Goal: Entertainment & Leisure: Consume media (video, audio)

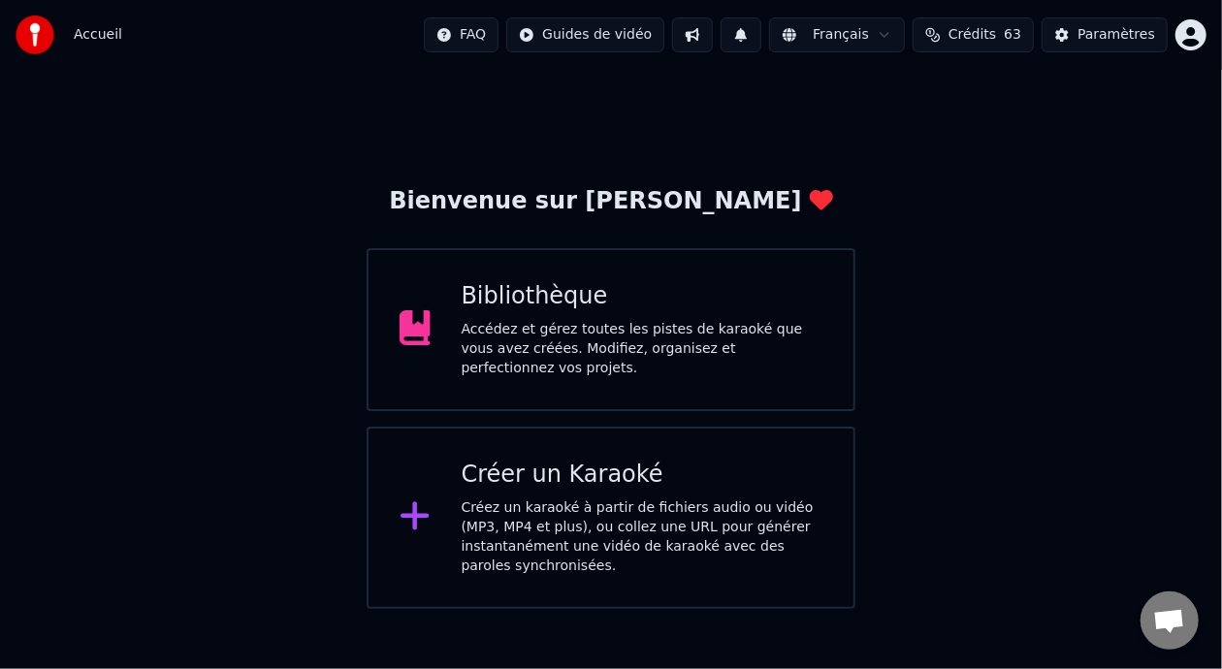
click at [764, 338] on div "Accédez et gérez toutes les pistes de karaoké que vous avez créées. Modifiez, o…" at bounding box center [643, 349] width 362 height 58
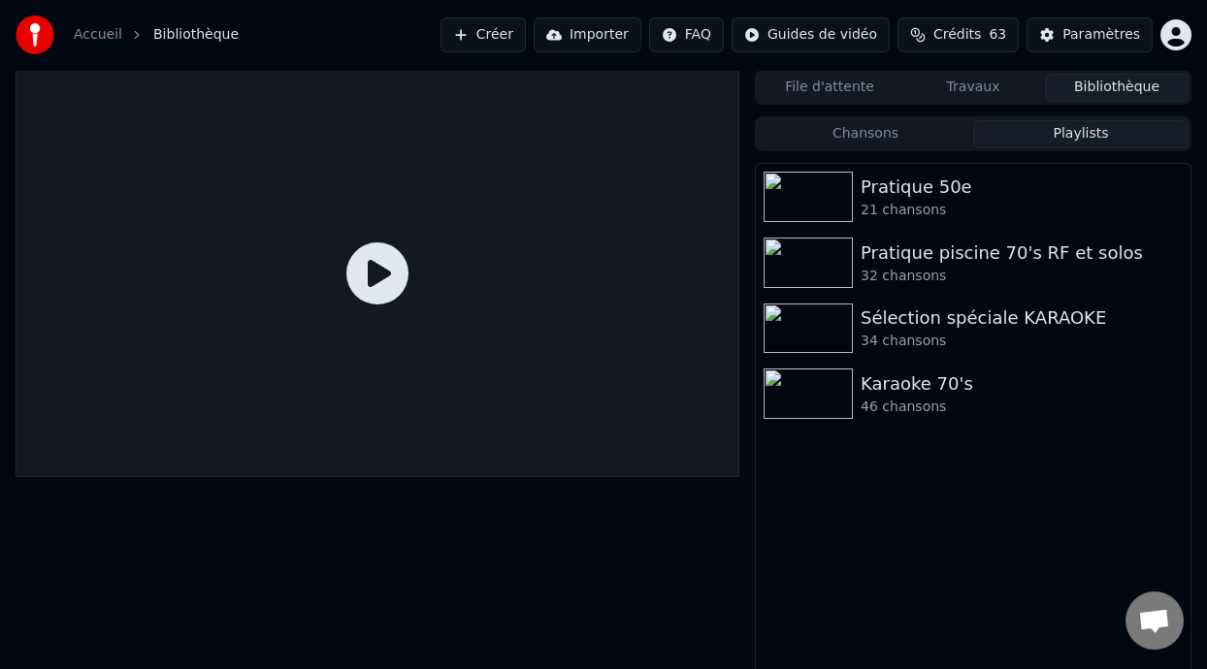
click at [1080, 131] on button "Playlists" at bounding box center [1080, 134] width 215 height 28
click at [923, 178] on div "Pratique 50e" at bounding box center [1011, 187] width 303 height 27
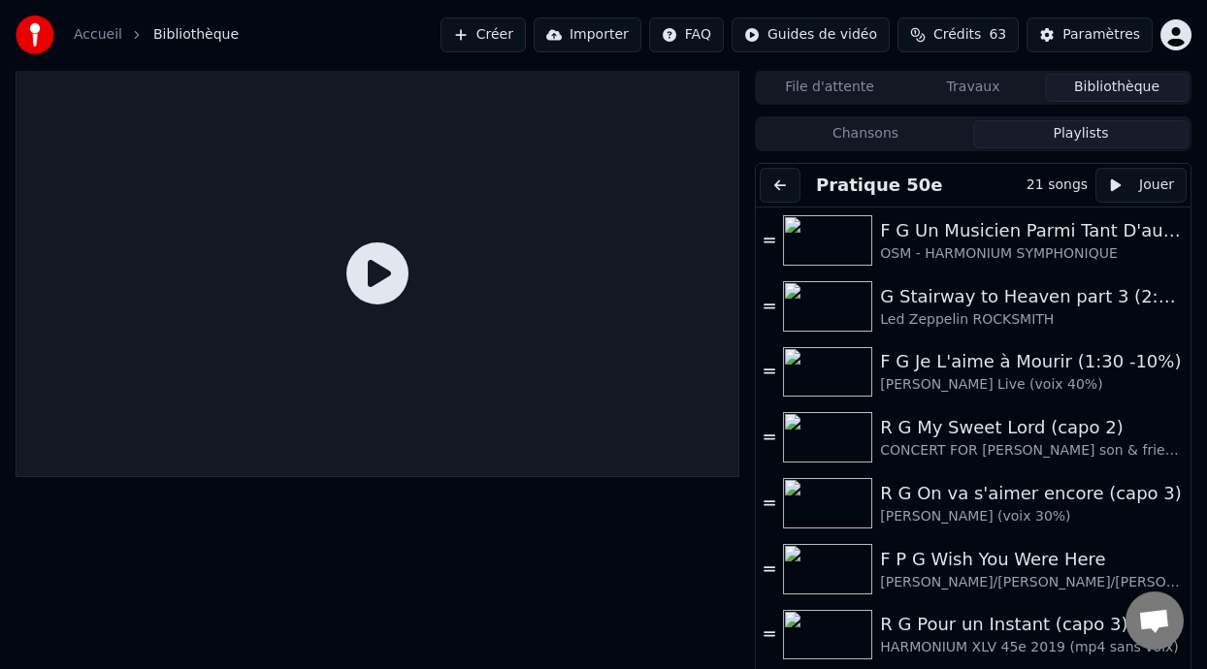
click at [873, 135] on button "Chansons" at bounding box center [865, 134] width 215 height 28
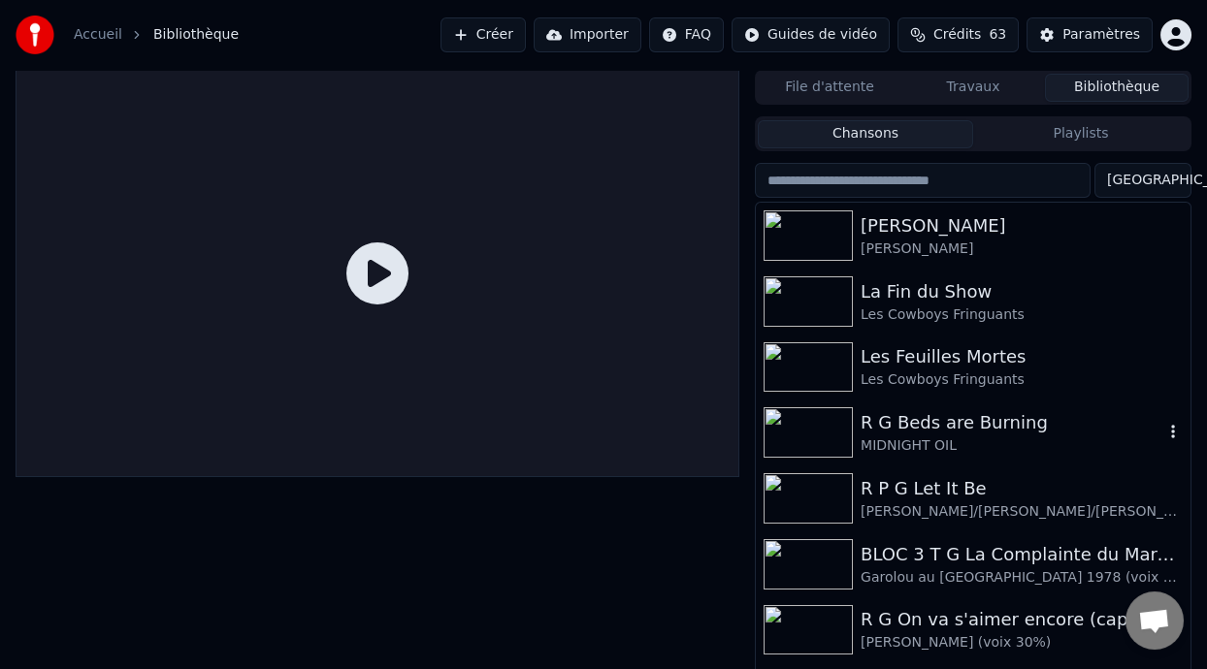
click at [941, 433] on div "R G Beds are Burning" at bounding box center [1011, 422] width 303 height 27
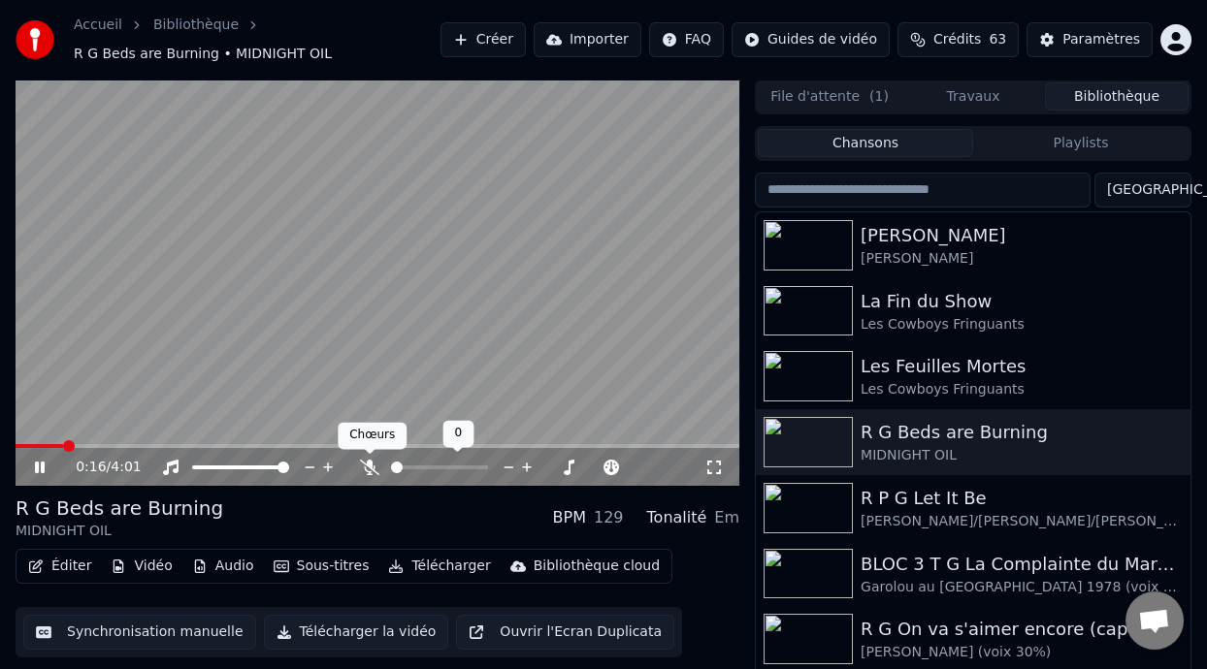
click at [372, 460] on icon at bounding box center [369, 468] width 19 height 16
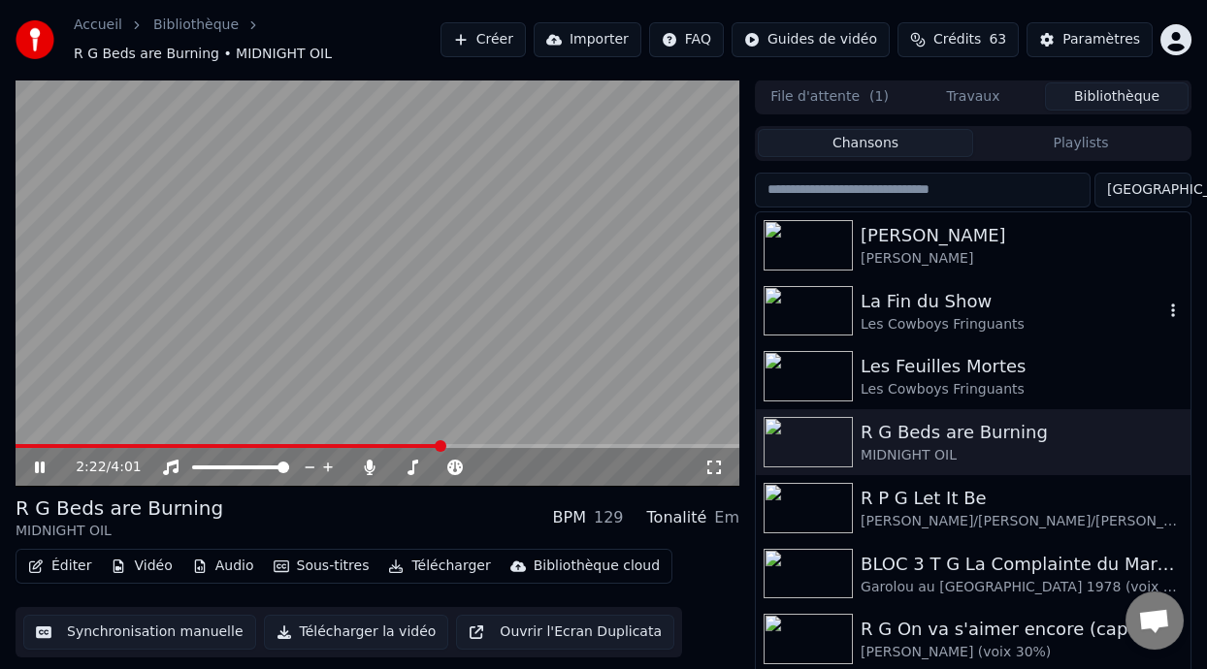
click at [961, 297] on div "La Fin du Show" at bounding box center [1011, 301] width 303 height 27
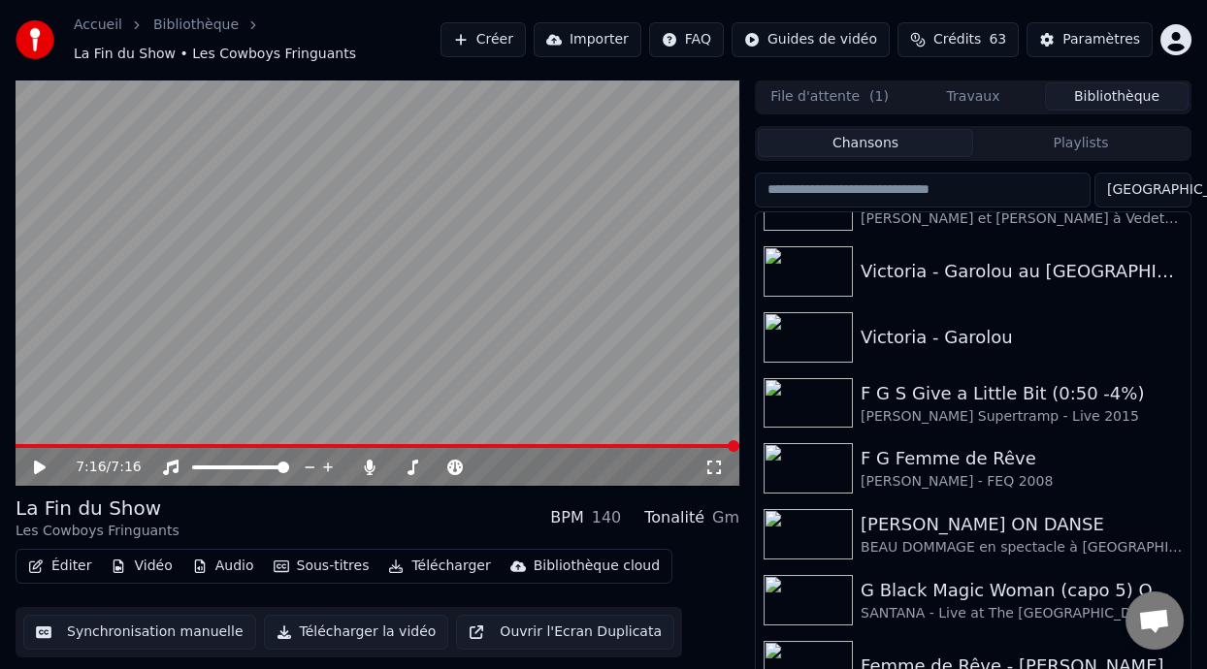
scroll to position [2579, 0]
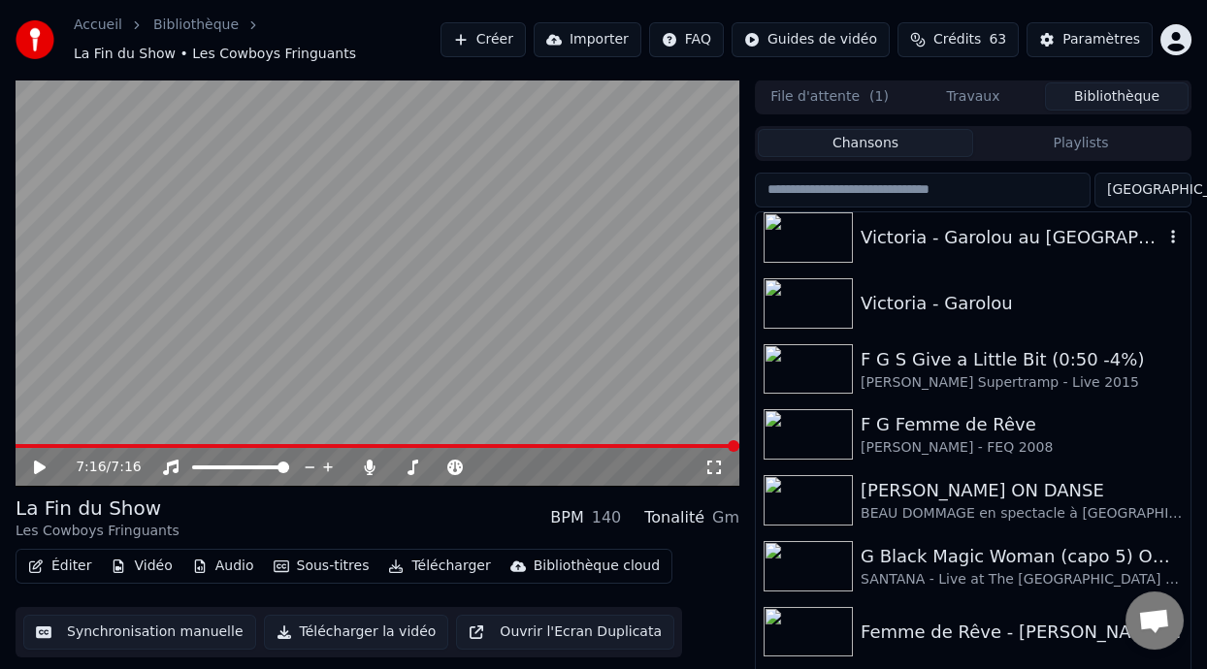
click at [1060, 225] on div "Victoria - Garolou au [GEOGRAPHIC_DATA] 1978" at bounding box center [1011, 237] width 303 height 27
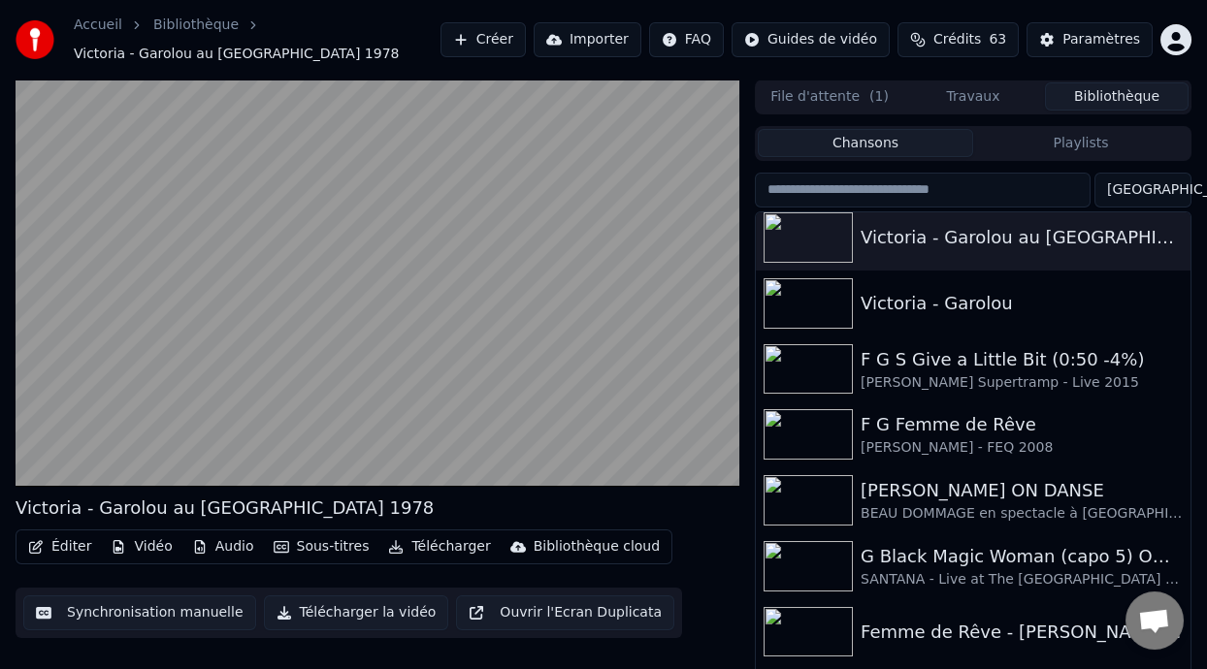
drag, startPoint x: 1191, startPoint y: 381, endPoint x: 1193, endPoint y: 399, distance: 17.6
click at [1193, 399] on div "Victoria - Garolou au [GEOGRAPHIC_DATA] 1978 Éditer Vidéo Audio Sous-titres Tél…" at bounding box center [603, 397] width 1207 height 634
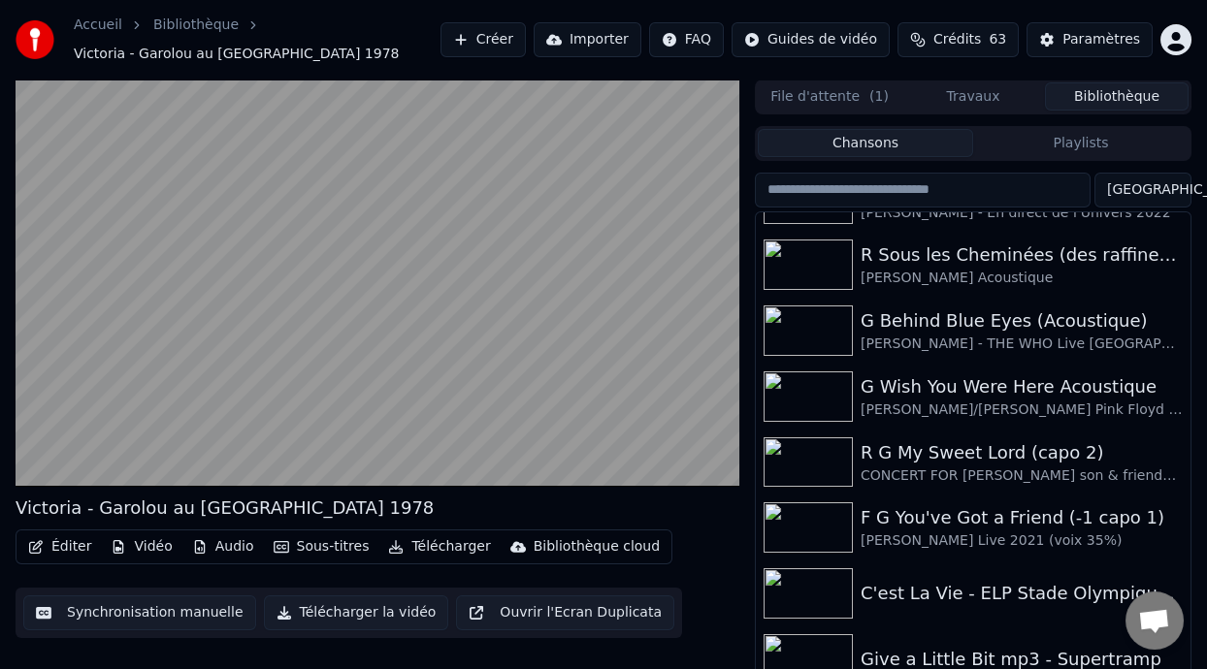
scroll to position [3323, 0]
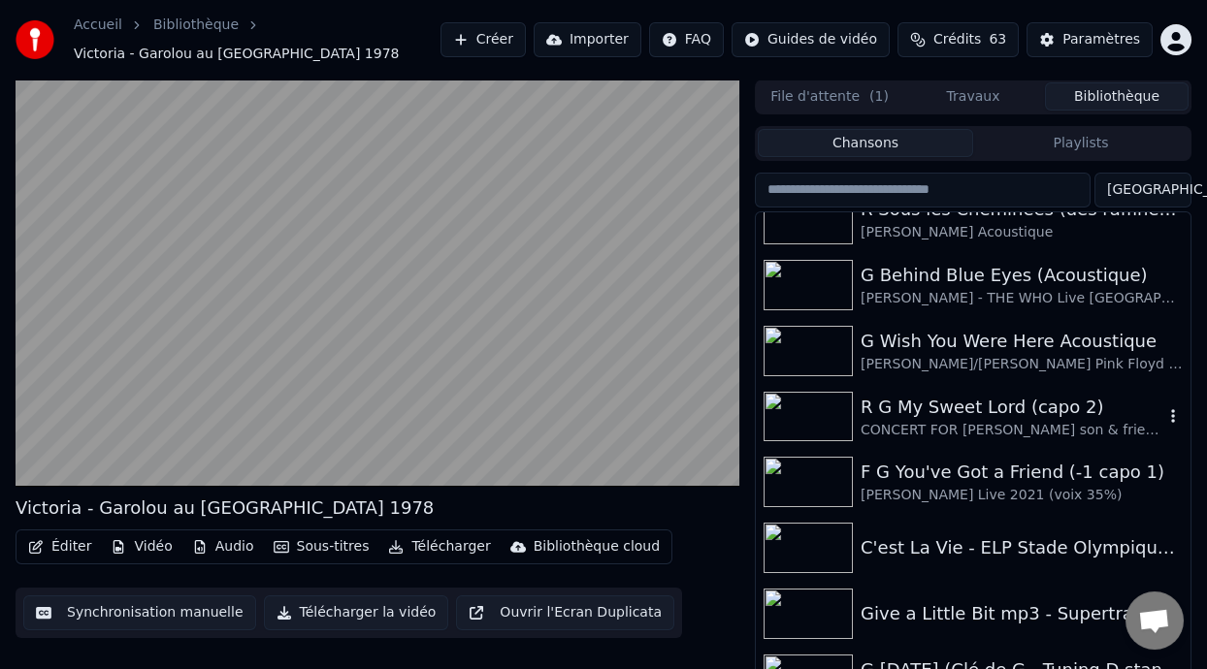
click at [961, 417] on div "R G My Sweet Lord (capo 2)" at bounding box center [1011, 407] width 303 height 27
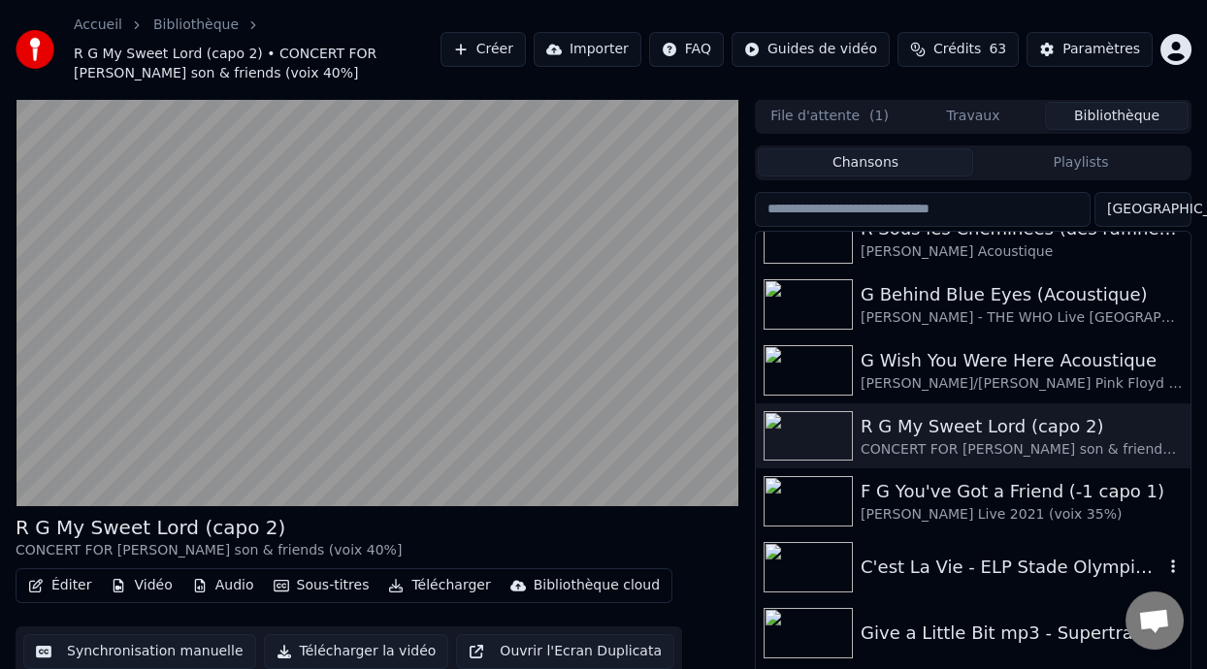
click at [960, 563] on div "C'est La Vie - ELP Stade Olympique 1977.." at bounding box center [1011, 567] width 303 height 27
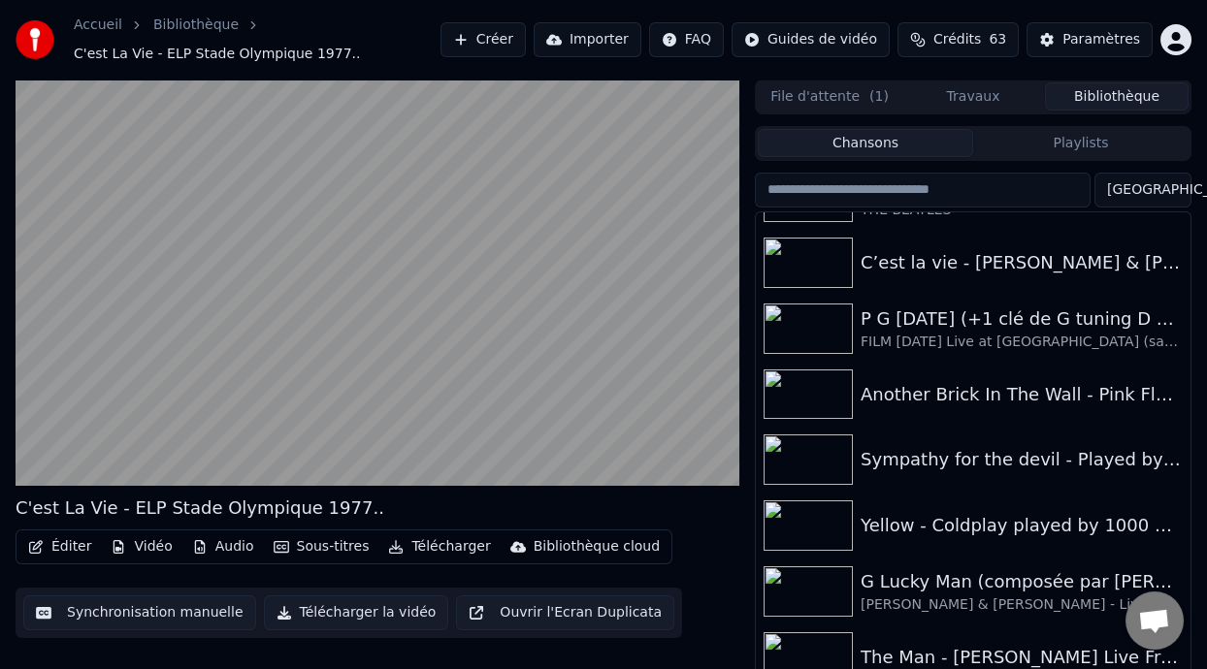
scroll to position [3830, 0]
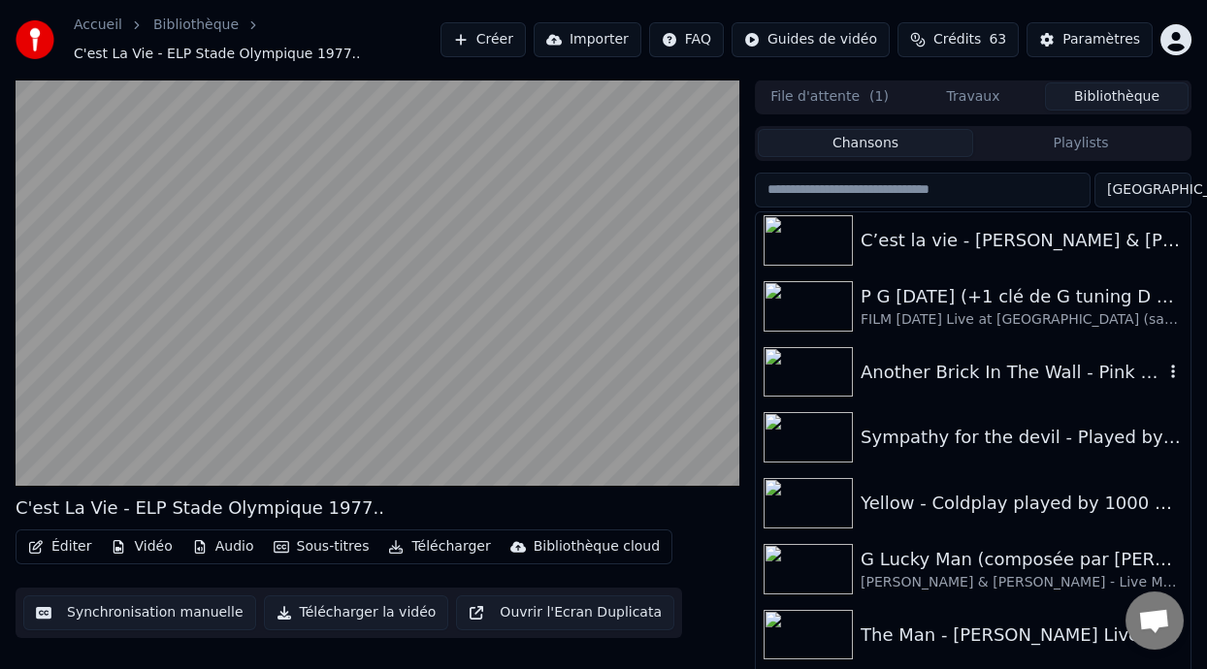
click at [987, 374] on div "Another Brick In The Wall - Pink Floyd played by 1000 musicians | Rockin'1000" at bounding box center [1011, 372] width 303 height 27
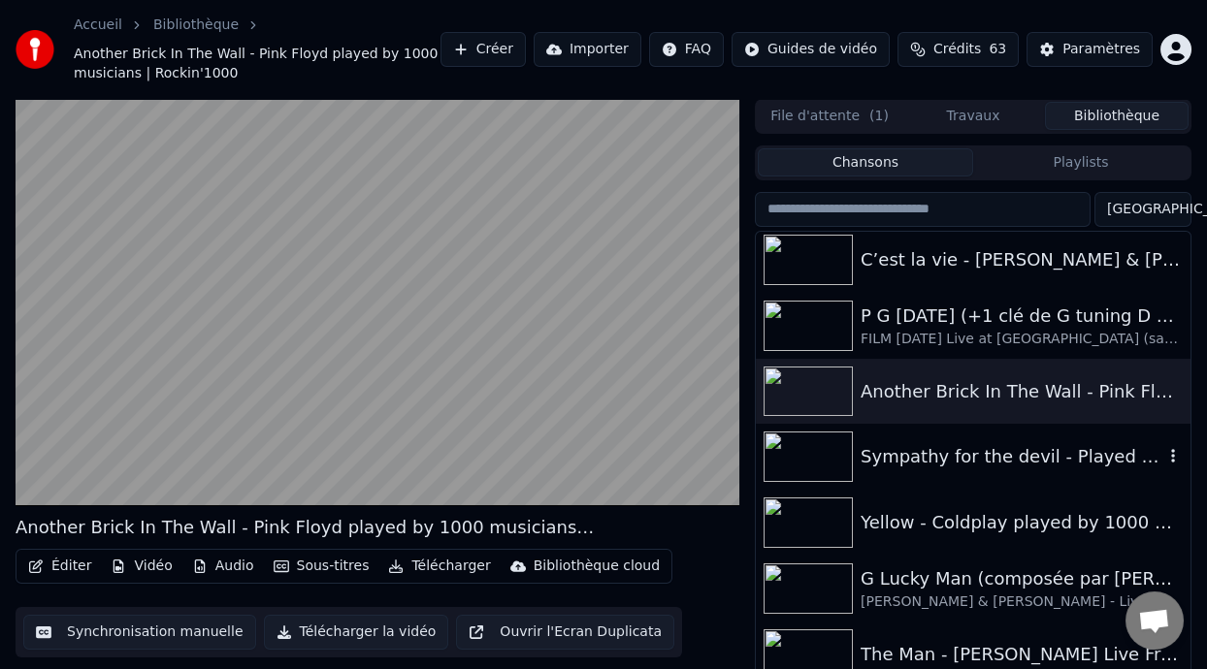
click at [1054, 457] on div "Sympathy for the devil - Played by 1000 musicians" at bounding box center [1011, 456] width 303 height 27
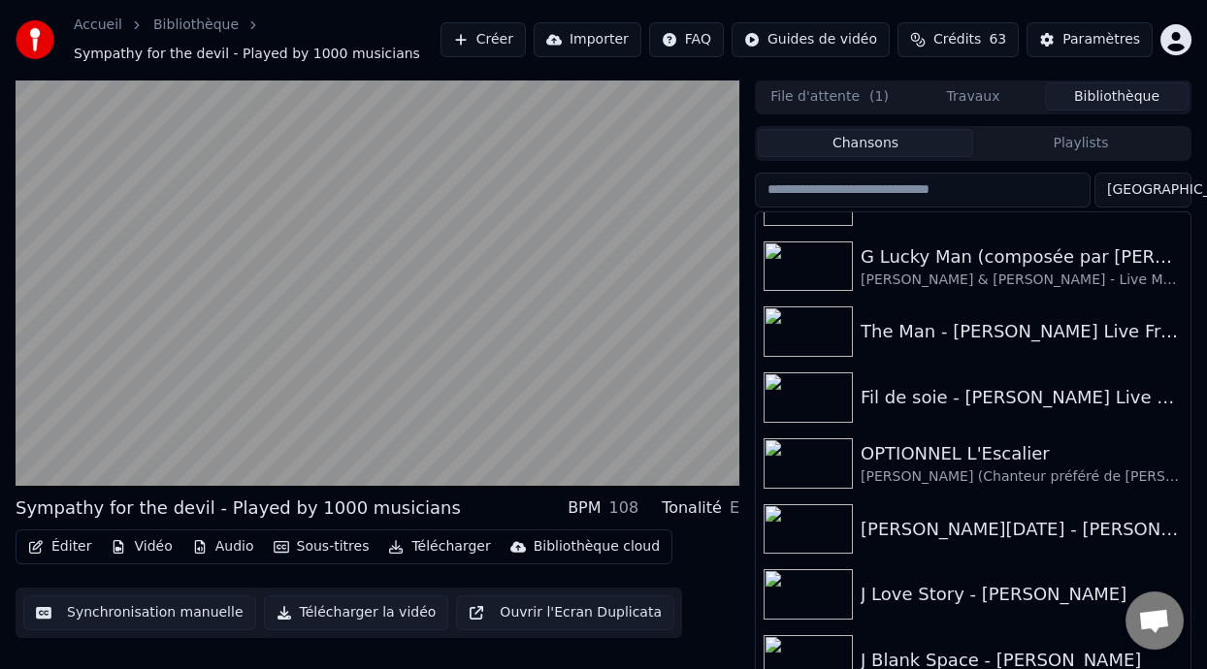
scroll to position [4179, 0]
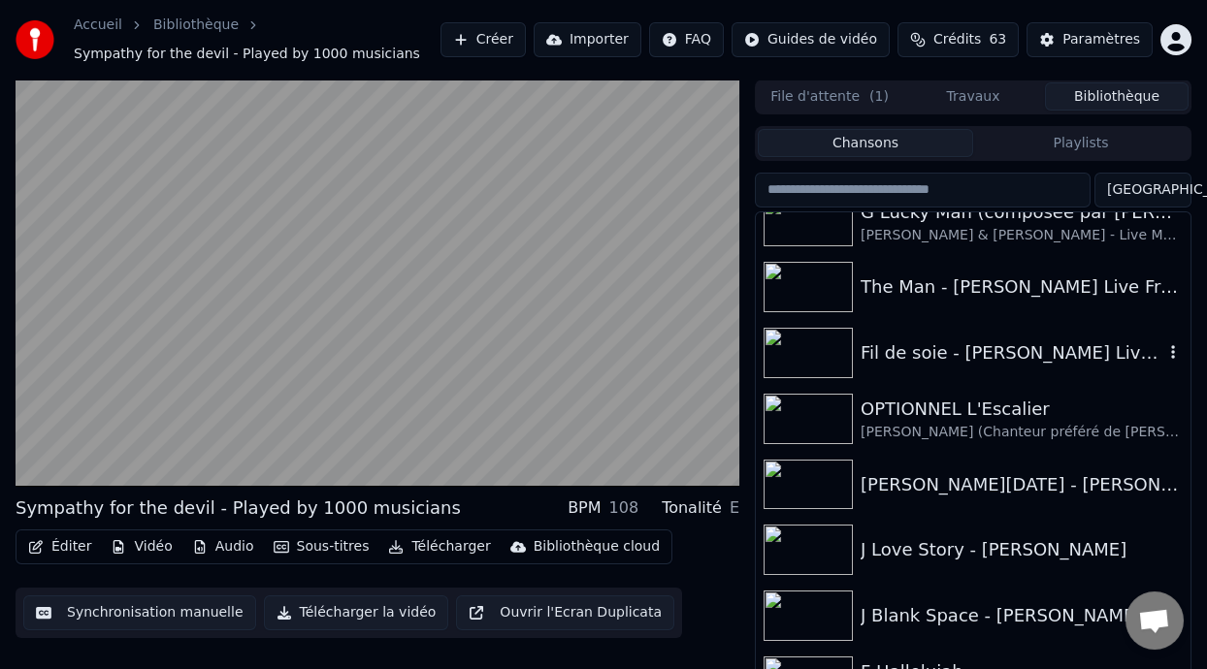
click at [971, 352] on div "Fil de soie - [PERSON_NAME] Live @ Club Soda" at bounding box center [1011, 352] width 303 height 27
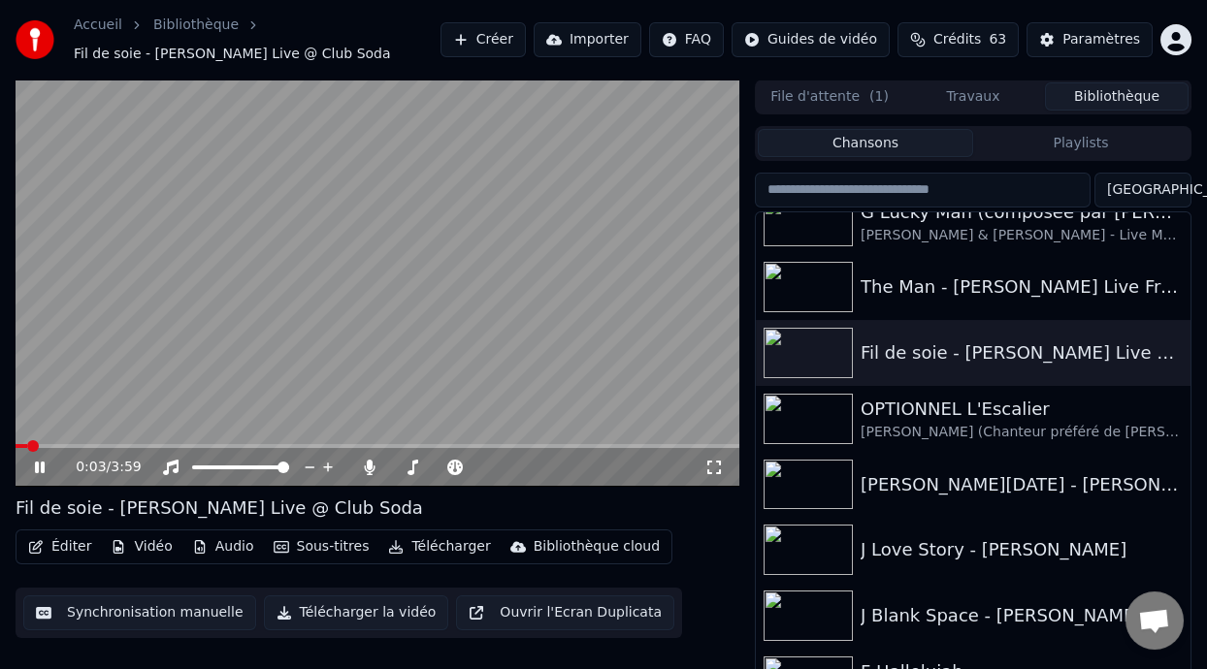
click at [711, 467] on icon at bounding box center [713, 468] width 19 height 16
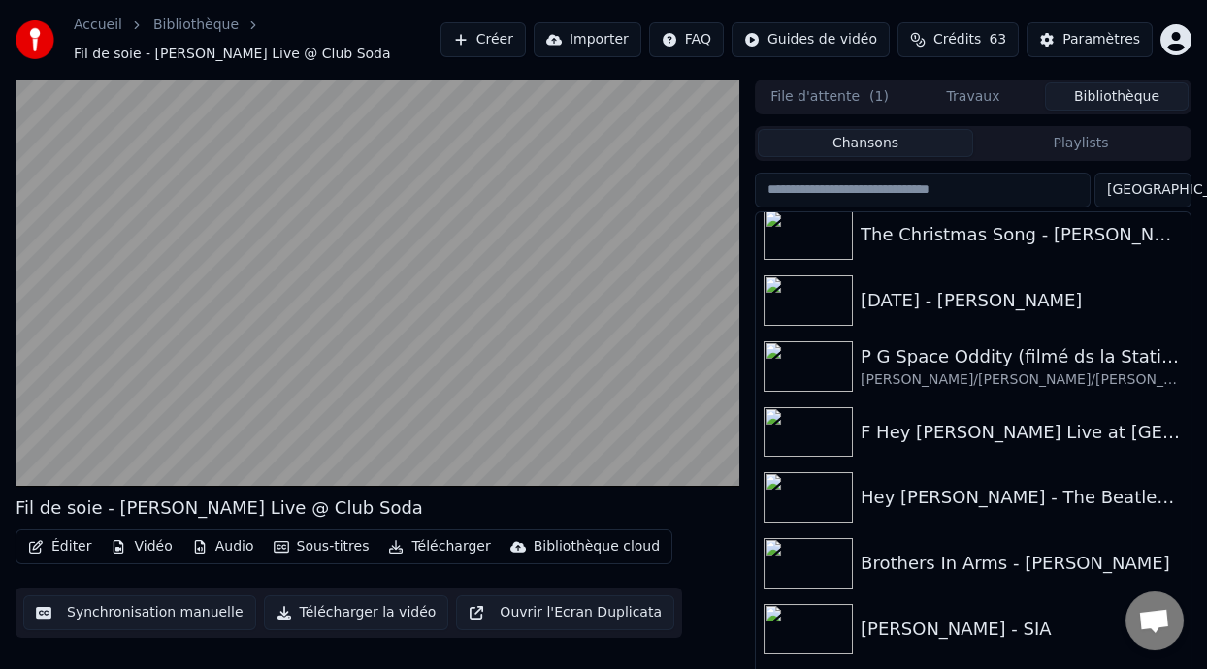
scroll to position [5013, 0]
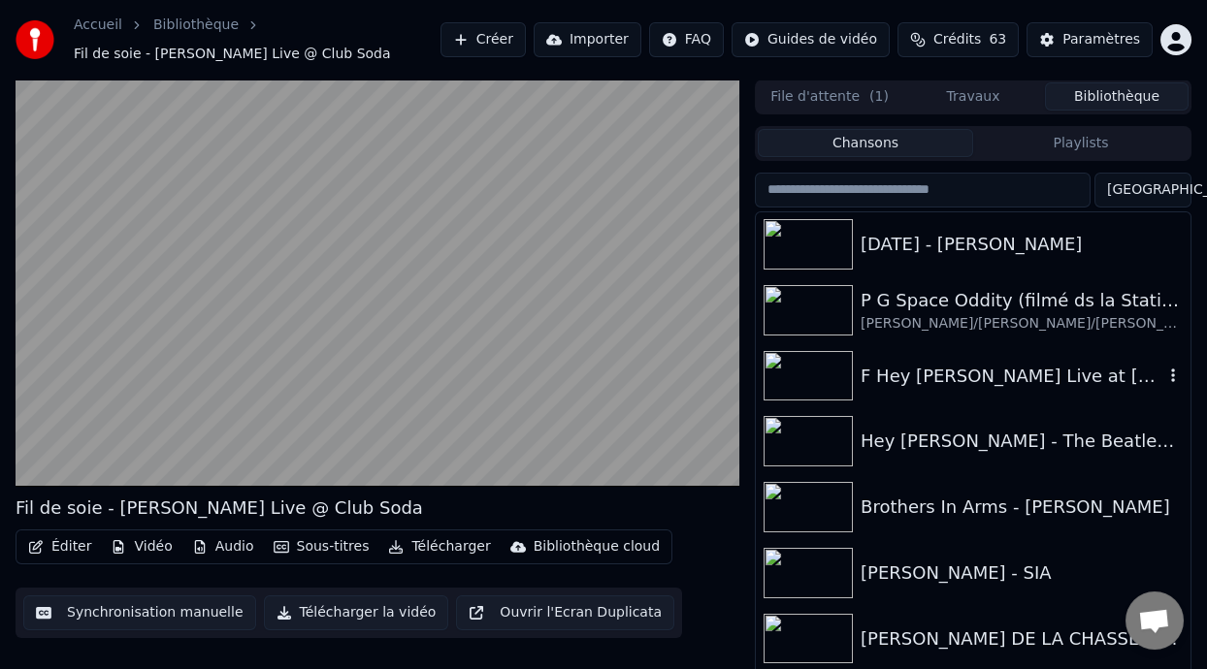
click at [1028, 368] on div "F Hey [PERSON_NAME] Live at [GEOGRAPHIC_DATA] -1 capo 2" at bounding box center [1011, 376] width 303 height 27
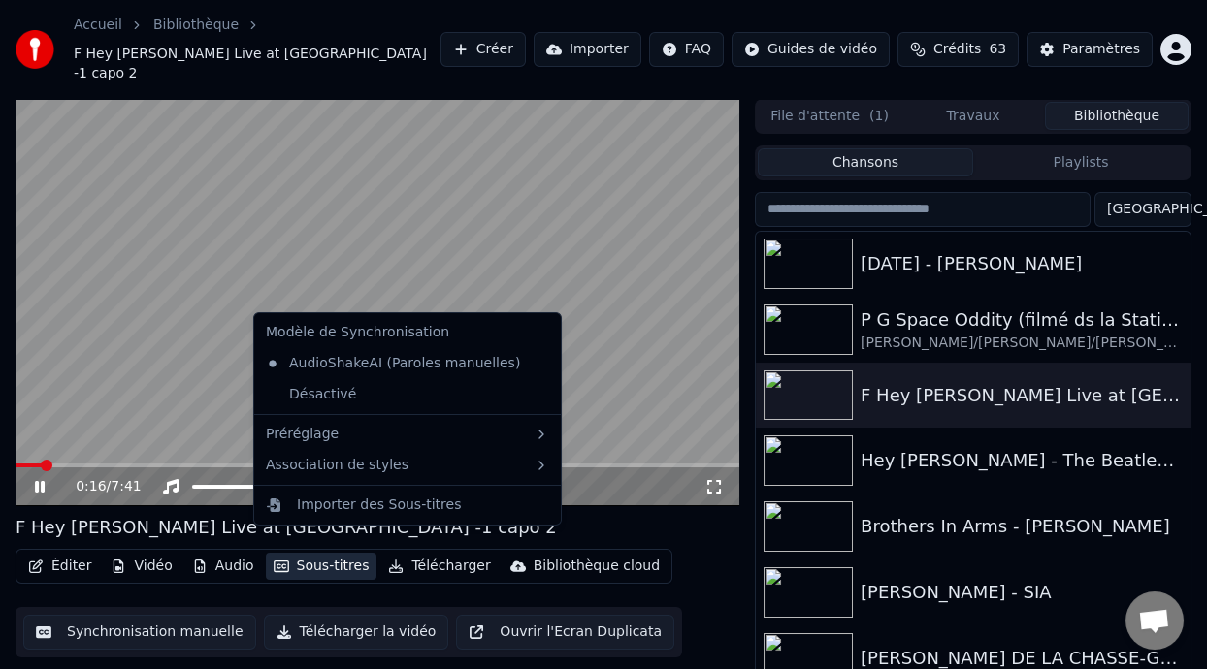
click at [334, 553] on button "Sous-titres" at bounding box center [322, 566] width 112 height 27
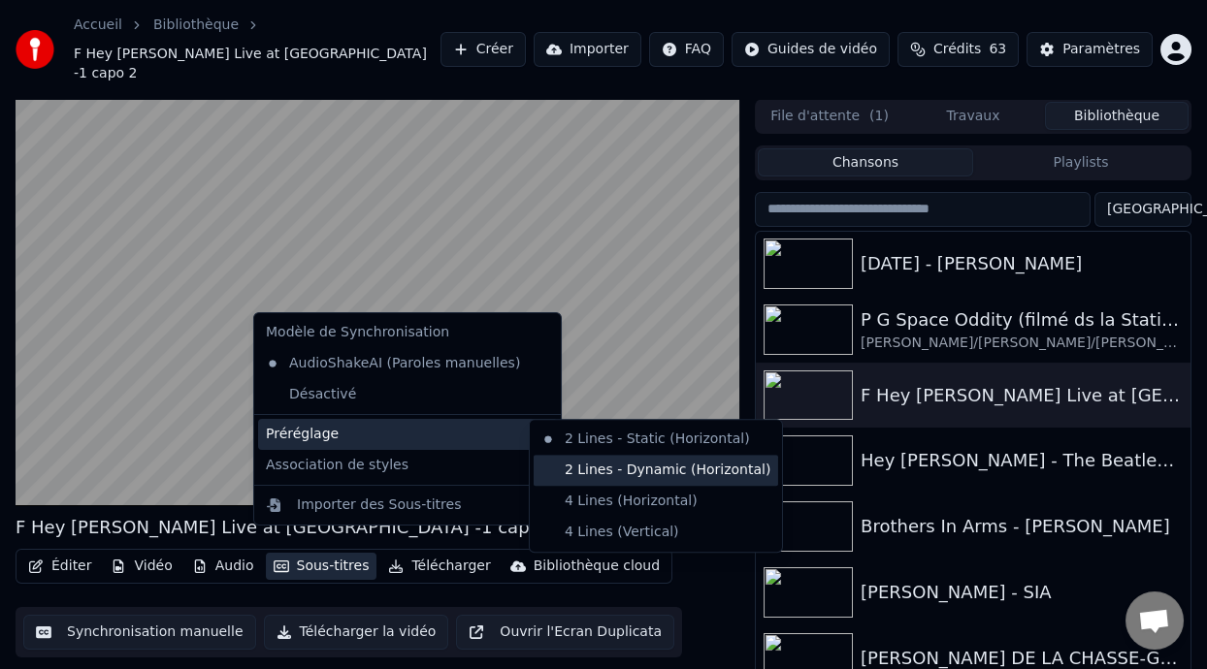
click at [600, 468] on div "2 Lines - Dynamic (Horizontal)" at bounding box center [655, 470] width 244 height 31
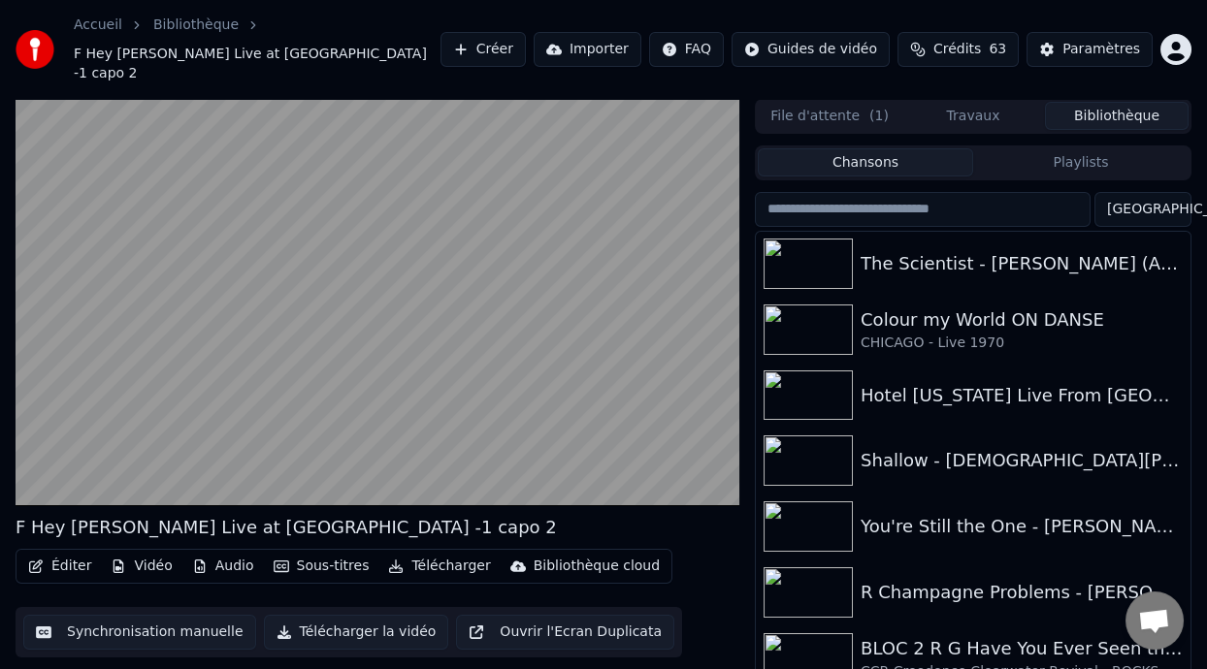
scroll to position [5418, 0]
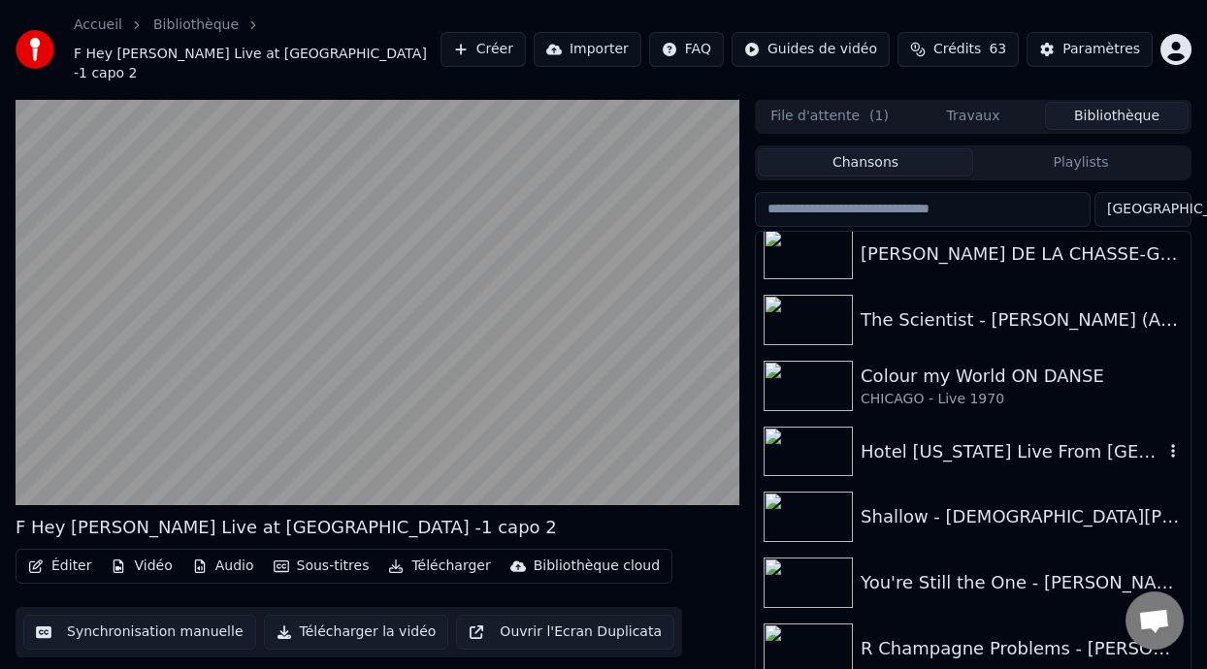
click at [1001, 438] on div "Hotel [US_STATE] Live From [GEOGRAPHIC_DATA] 2005" at bounding box center [1011, 451] width 303 height 27
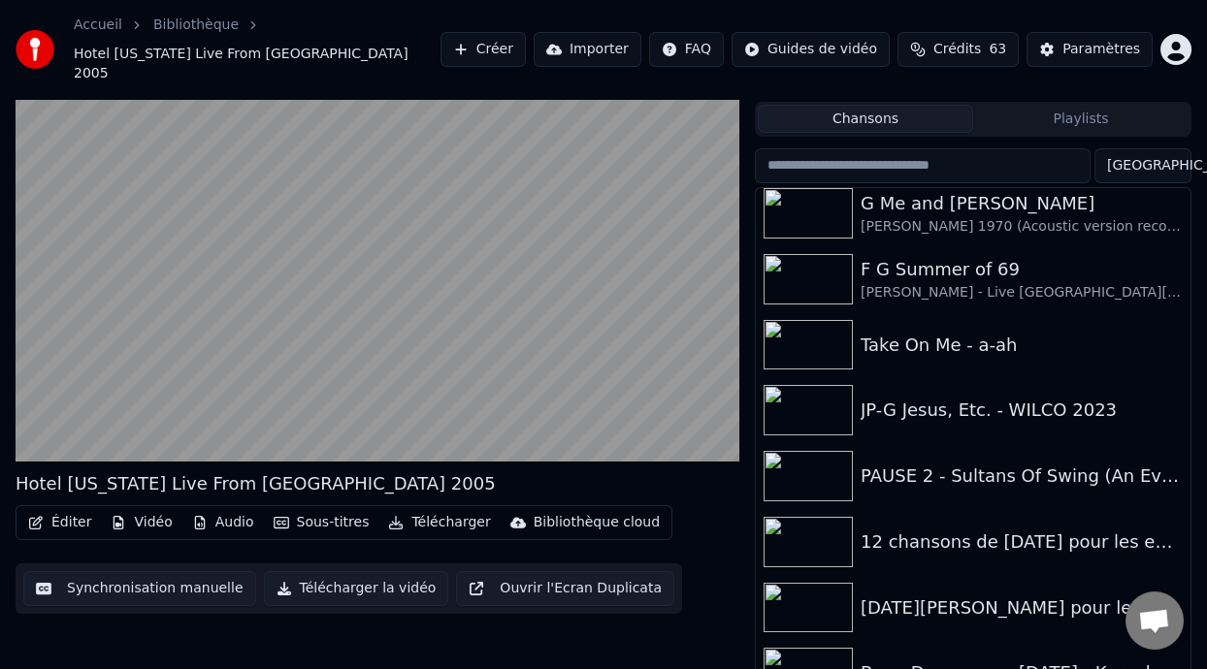
scroll to position [6185, 0]
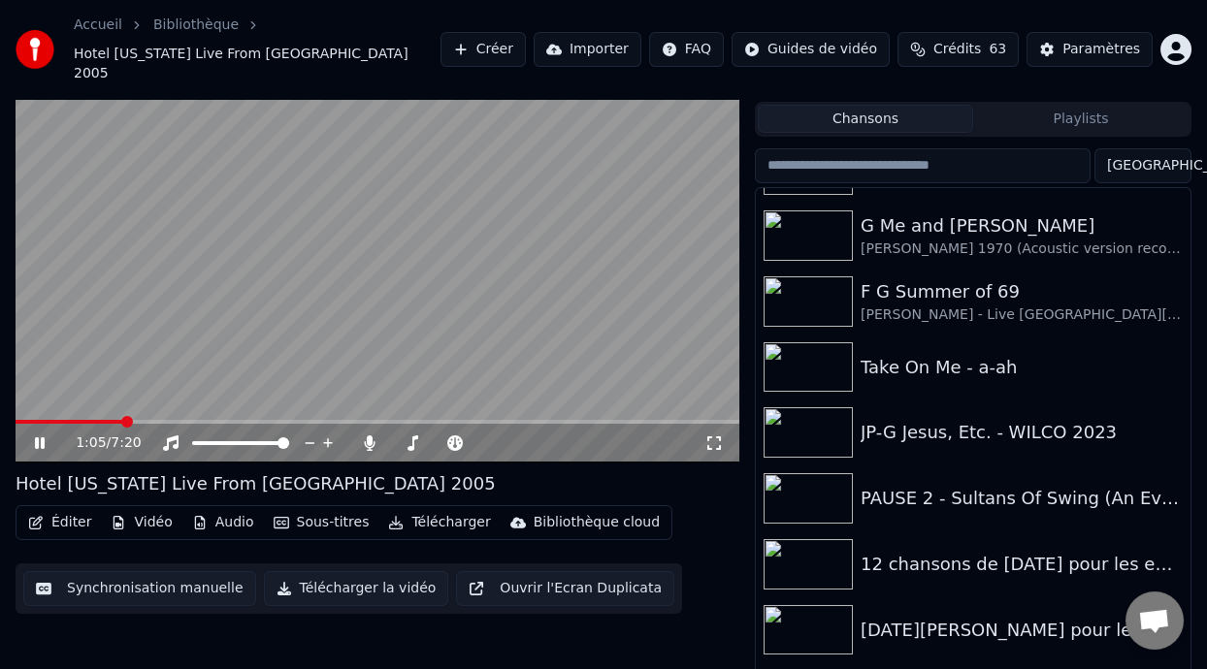
click at [717, 436] on icon at bounding box center [713, 444] width 19 height 16
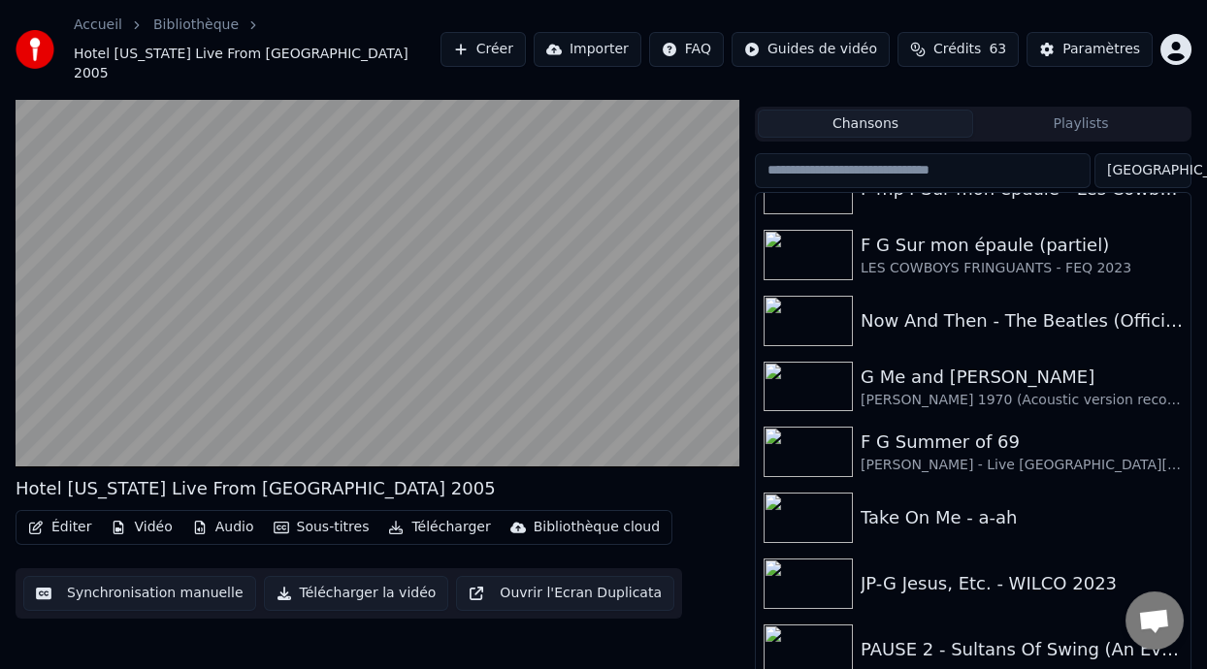
scroll to position [6015, 0]
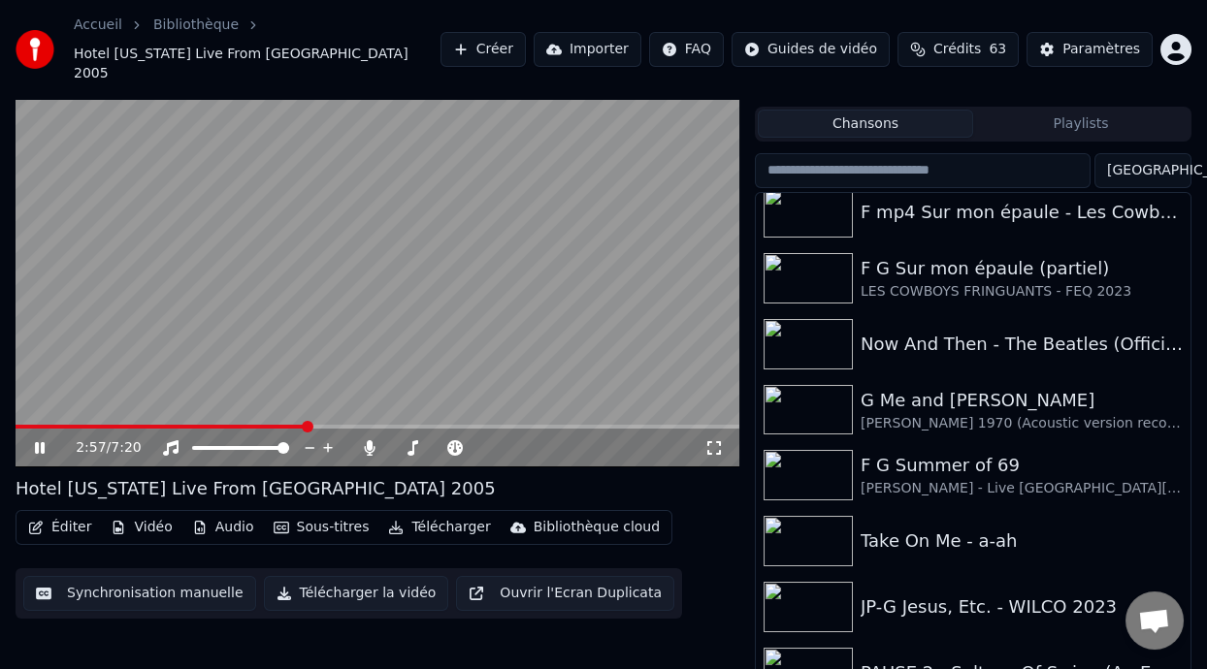
click at [39, 440] on icon at bounding box center [53, 448] width 45 height 16
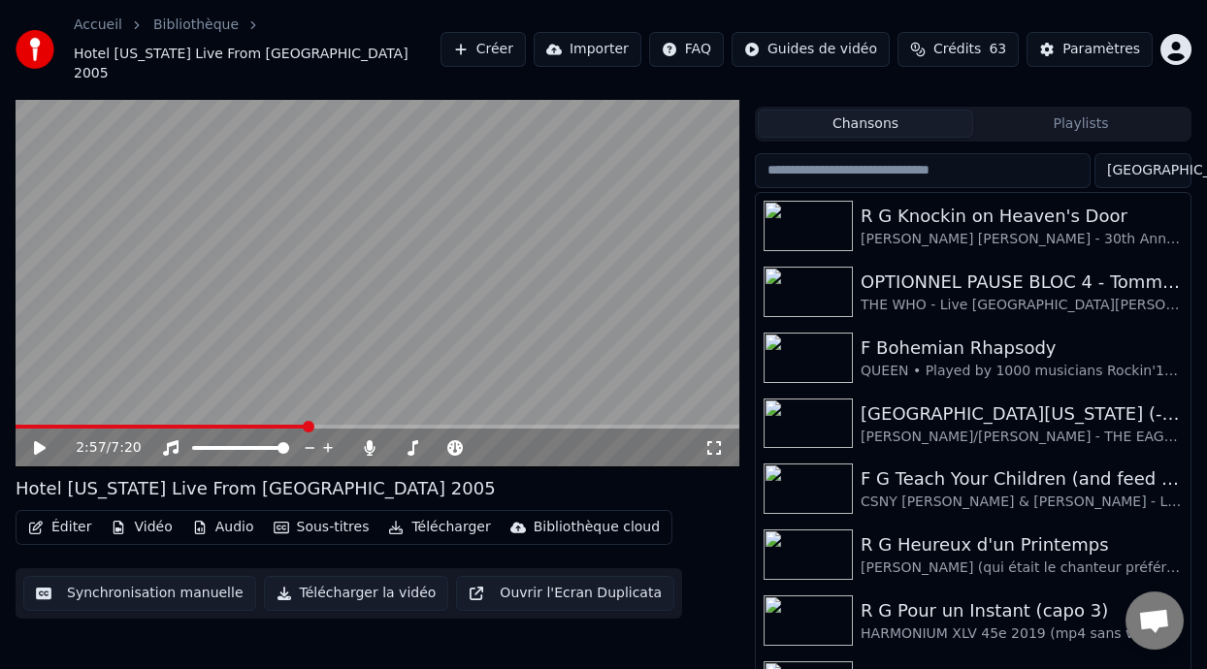
scroll to position [1768, 0]
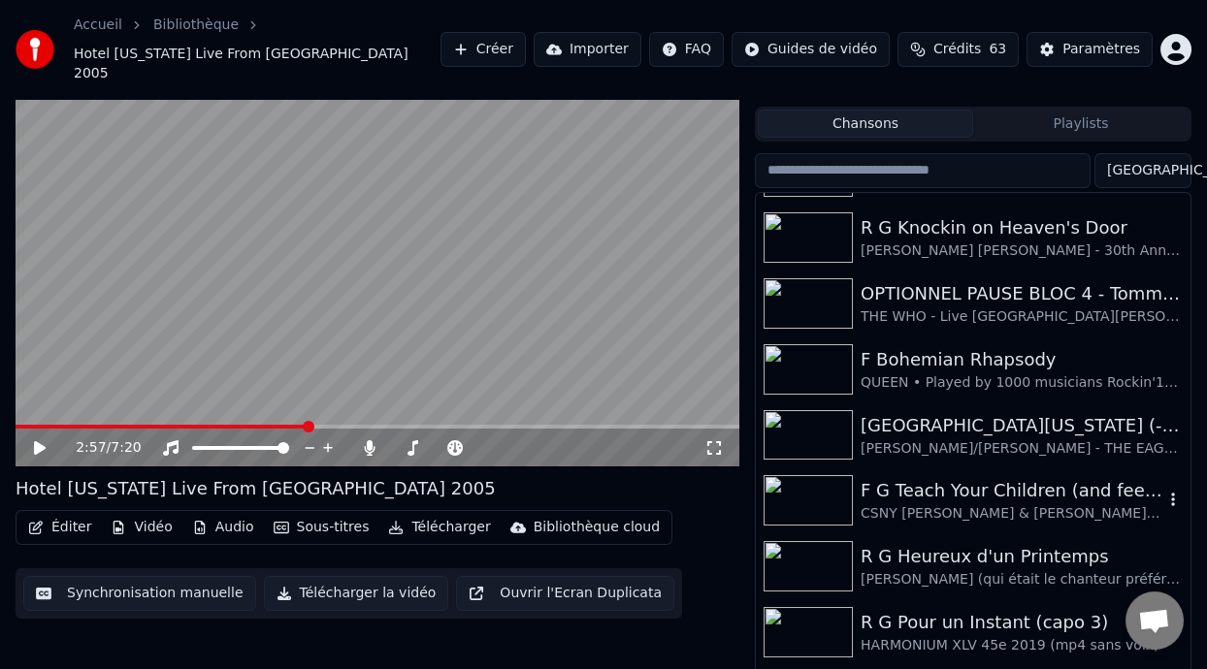
click at [986, 477] on div "F G Teach Your Children (and feed them on your dreams)" at bounding box center [1011, 490] width 303 height 27
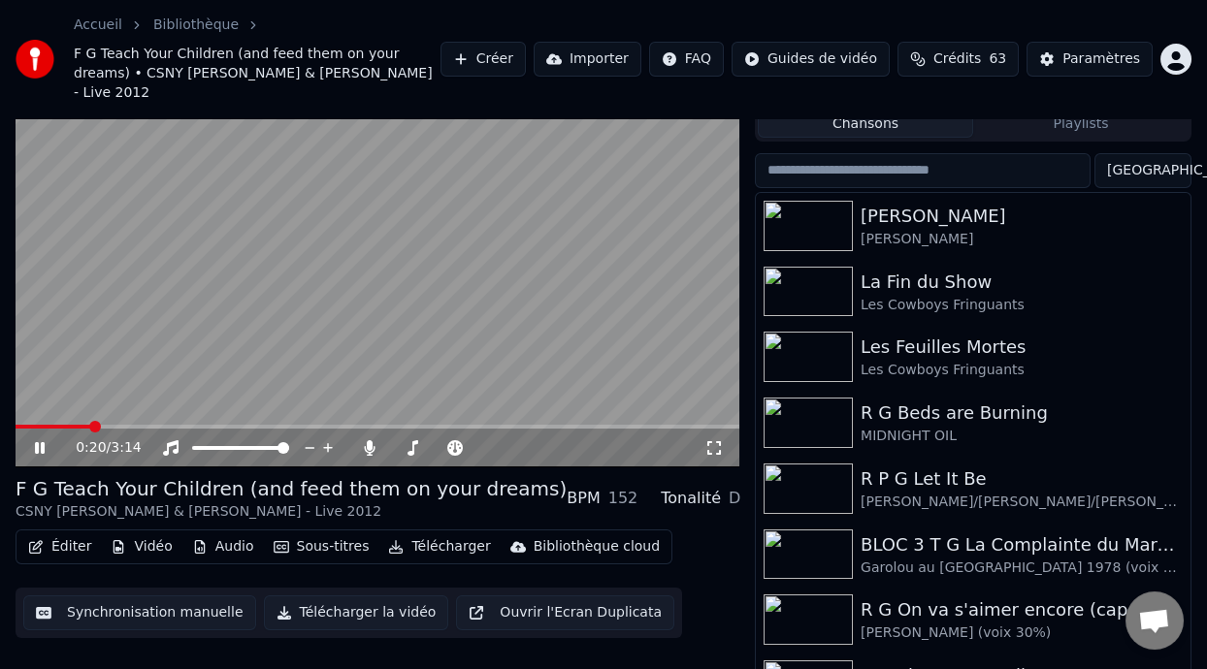
click at [40, 440] on icon at bounding box center [53, 448] width 45 height 16
